Goal: Check status

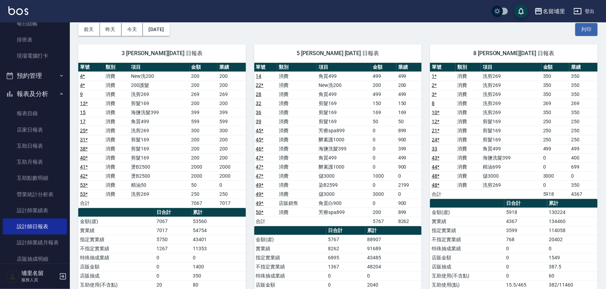
scroll to position [31, 0]
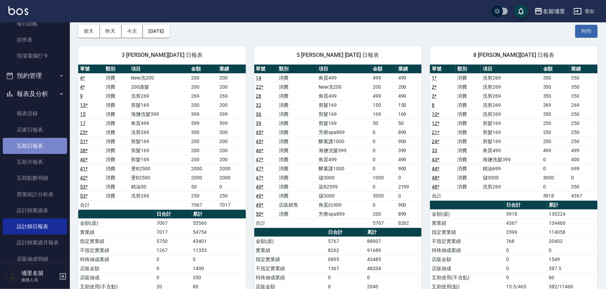
click at [45, 146] on link "互助日報表" at bounding box center [35, 146] width 64 height 16
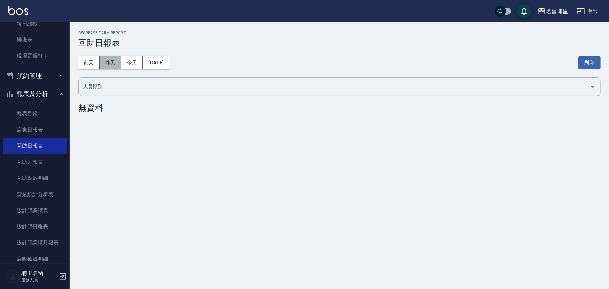
click at [110, 58] on button "昨天" at bounding box center [111, 62] width 22 height 13
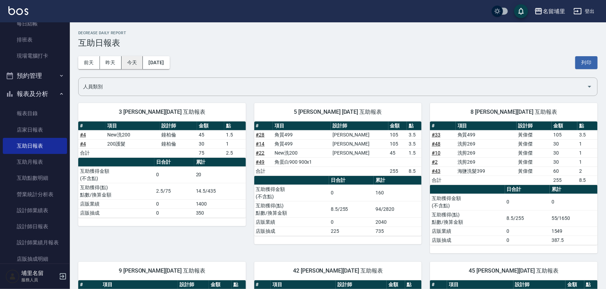
click at [133, 64] on button "今天" at bounding box center [132, 62] width 22 height 13
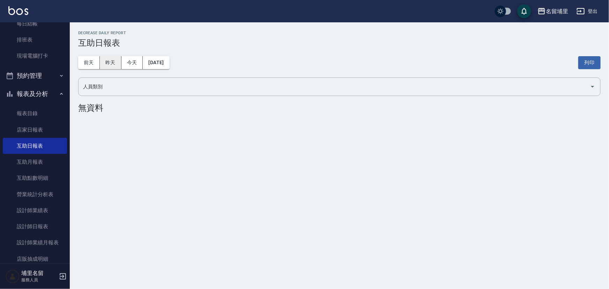
click at [115, 59] on button "昨天" at bounding box center [111, 62] width 22 height 13
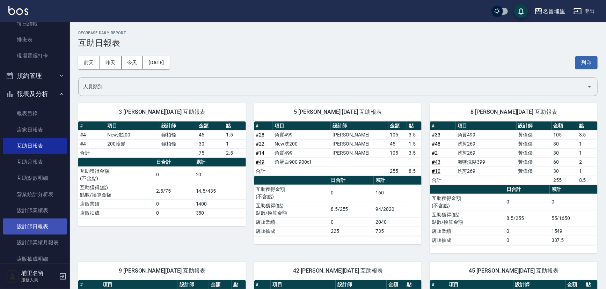
click at [55, 229] on link "設計師日報表" at bounding box center [35, 227] width 64 height 16
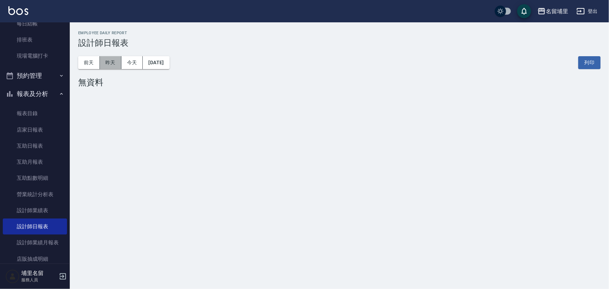
click at [118, 63] on button "昨天" at bounding box center [111, 62] width 22 height 13
